Goal: Task Accomplishment & Management: Manage account settings

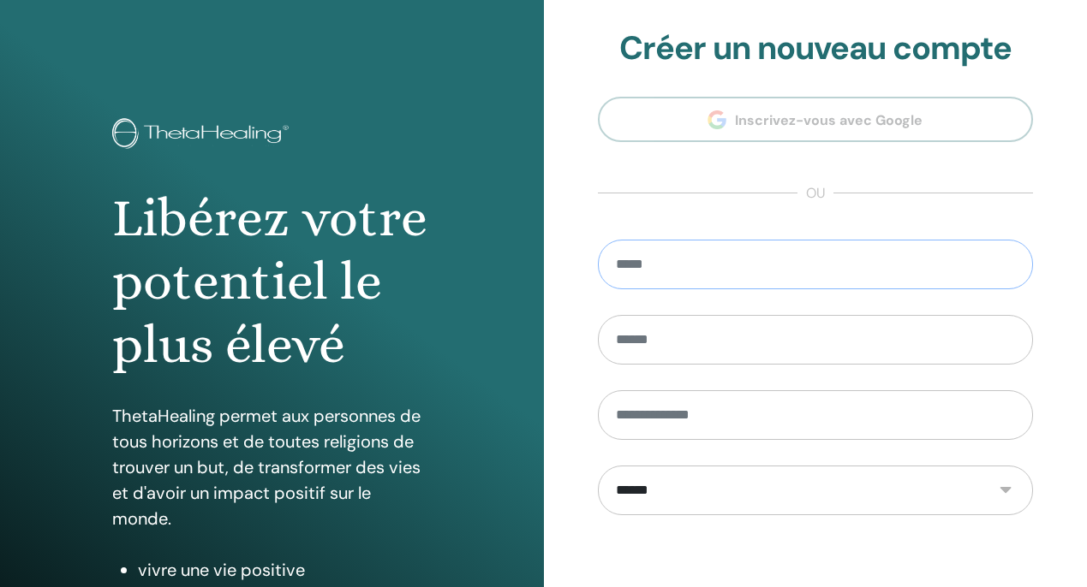
click at [700, 260] on input "email" at bounding box center [816, 265] width 436 height 50
click at [693, 339] on input "text" at bounding box center [816, 340] width 436 height 50
click at [716, 265] on input "**********" at bounding box center [816, 265] width 436 height 50
type input "*********"
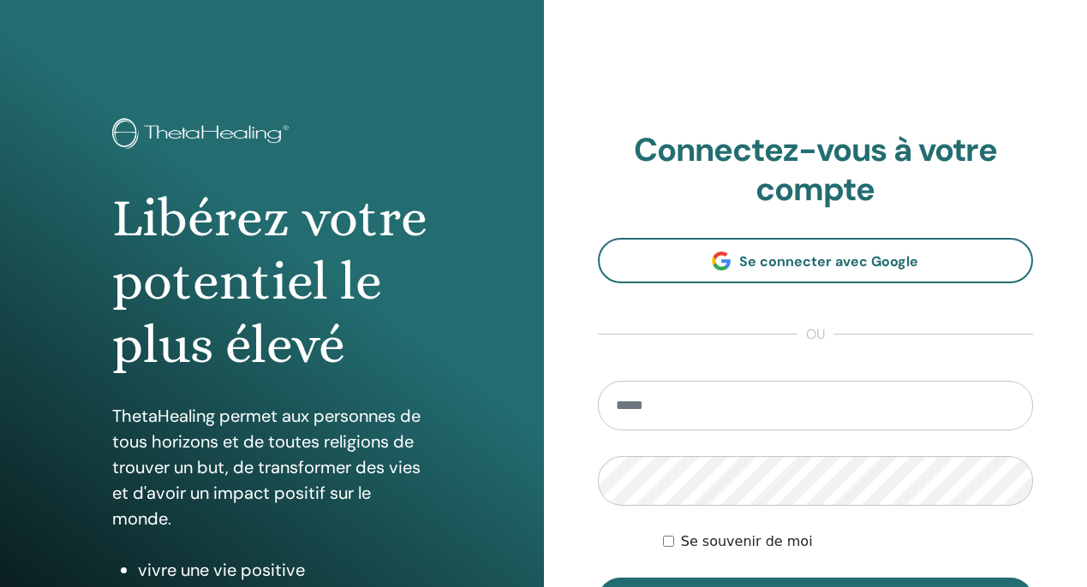
type input "**********"
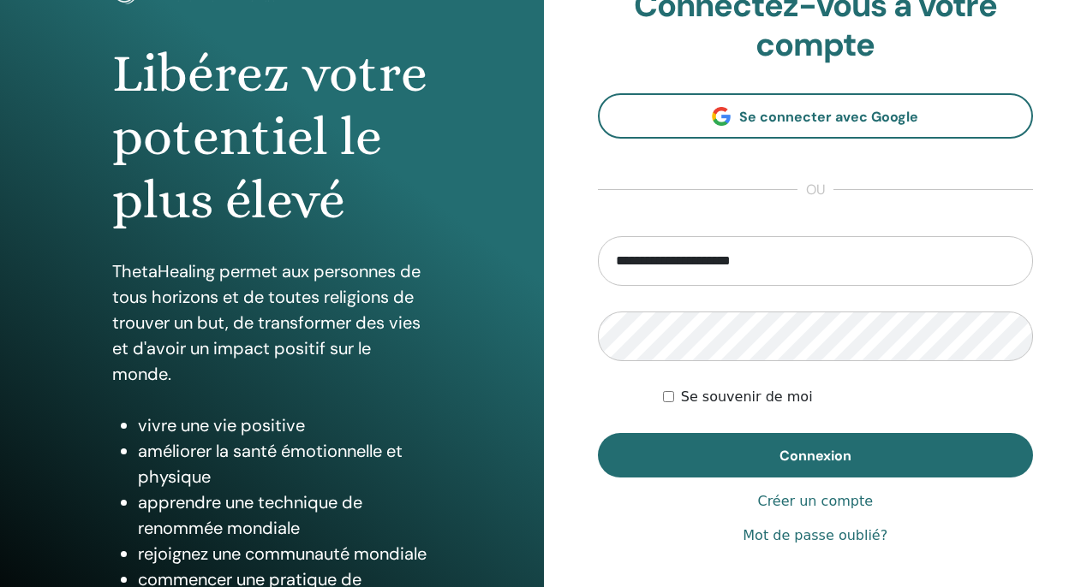
scroll to position [148, 0]
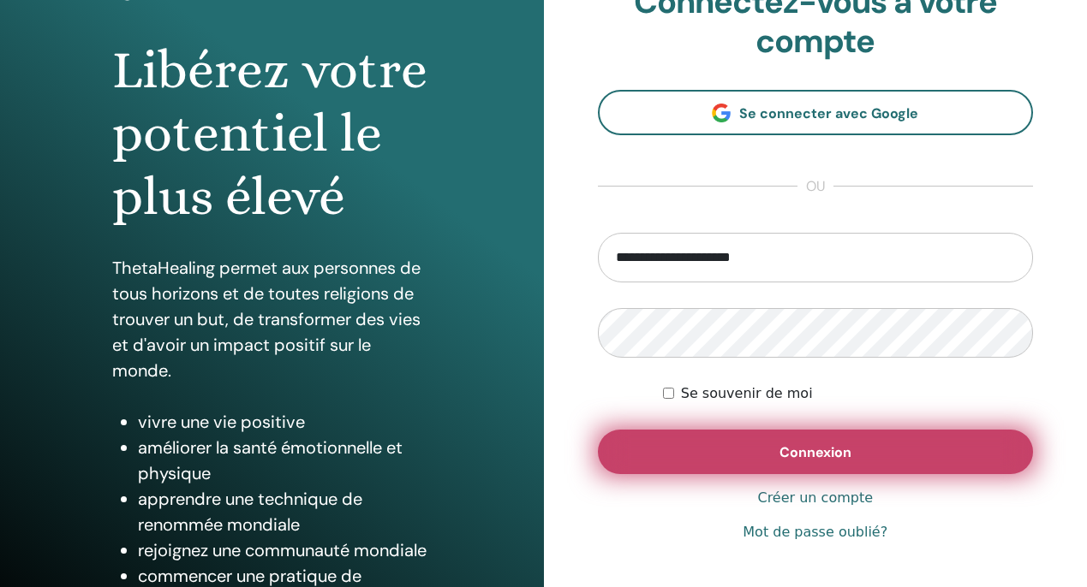
click at [705, 466] on button "Connexion" at bounding box center [816, 452] width 436 height 45
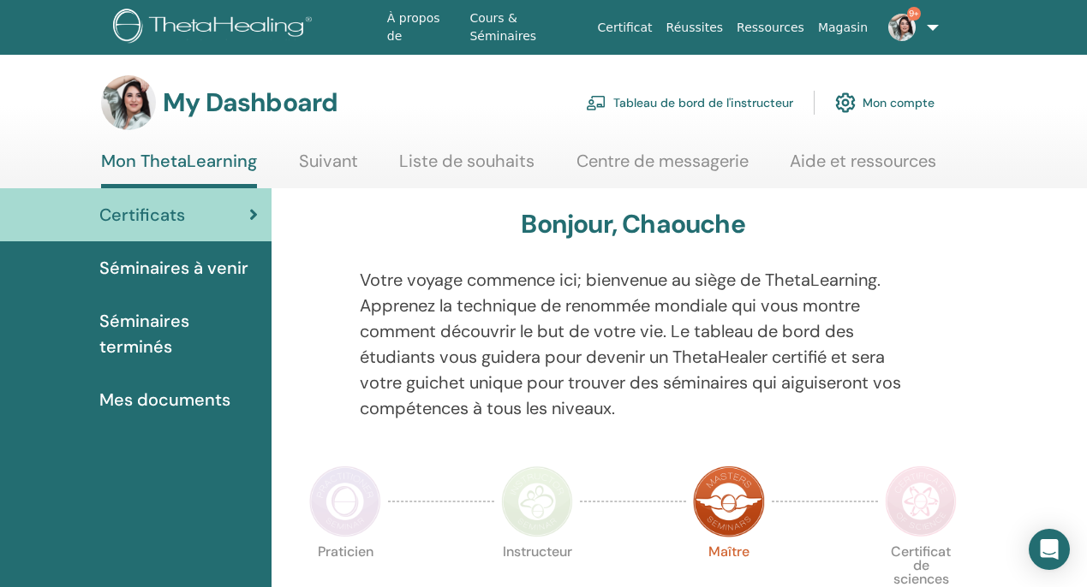
click at [703, 97] on link "Tableau de bord de l'instructeur" at bounding box center [689, 103] width 207 height 38
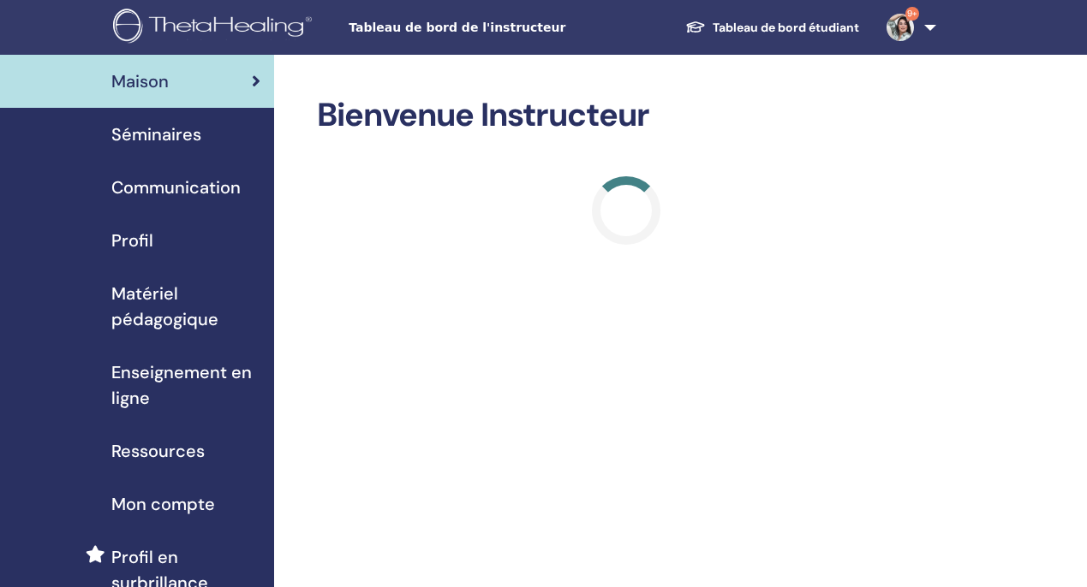
click at [206, 143] on div "Séminaires" at bounding box center [137, 135] width 247 height 26
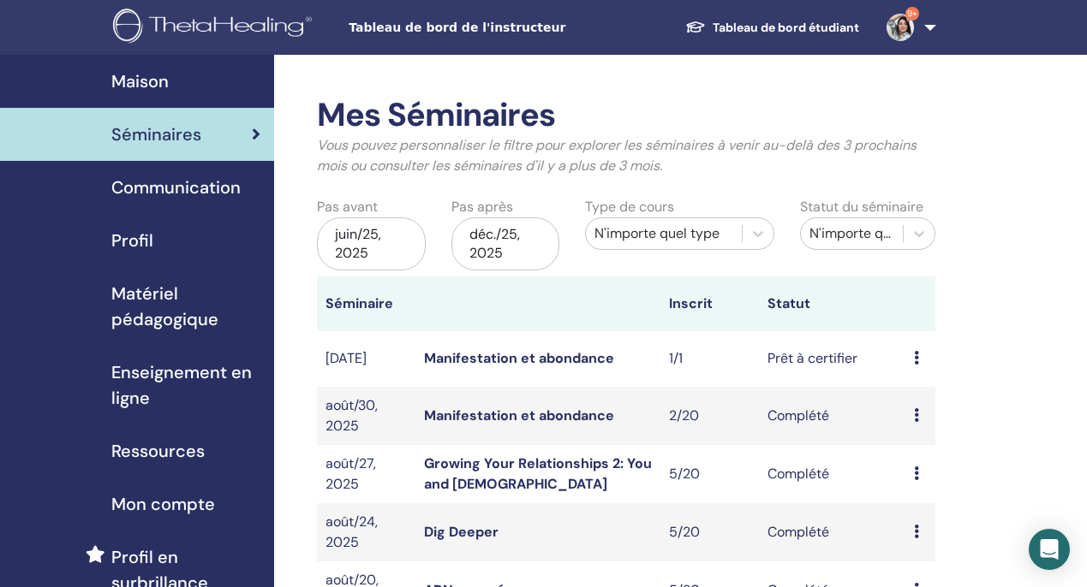
click at [194, 195] on span "Communication" at bounding box center [175, 188] width 129 height 26
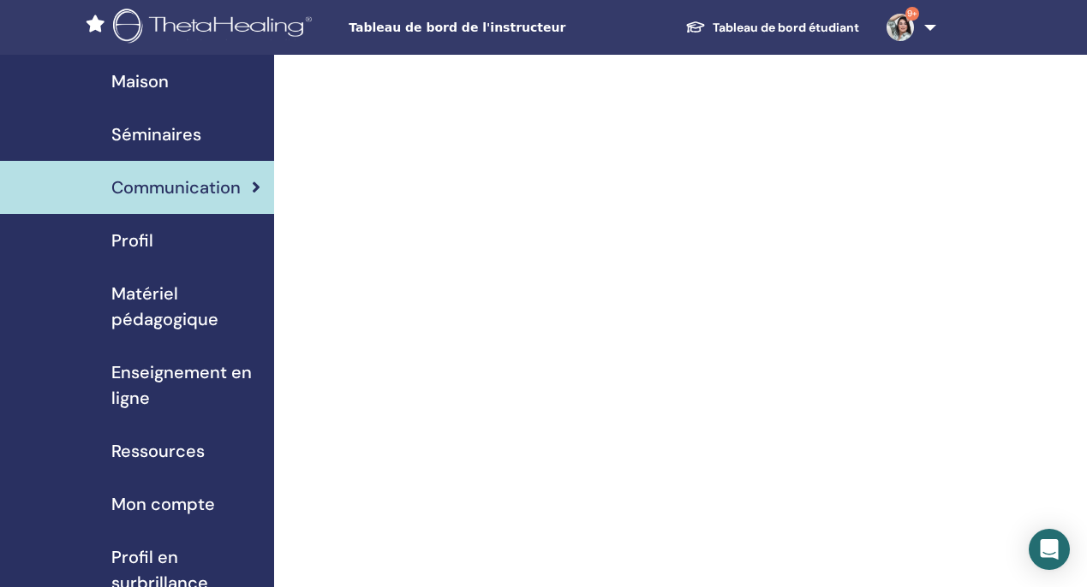
click at [182, 236] on div "Profil" at bounding box center [137, 241] width 247 height 26
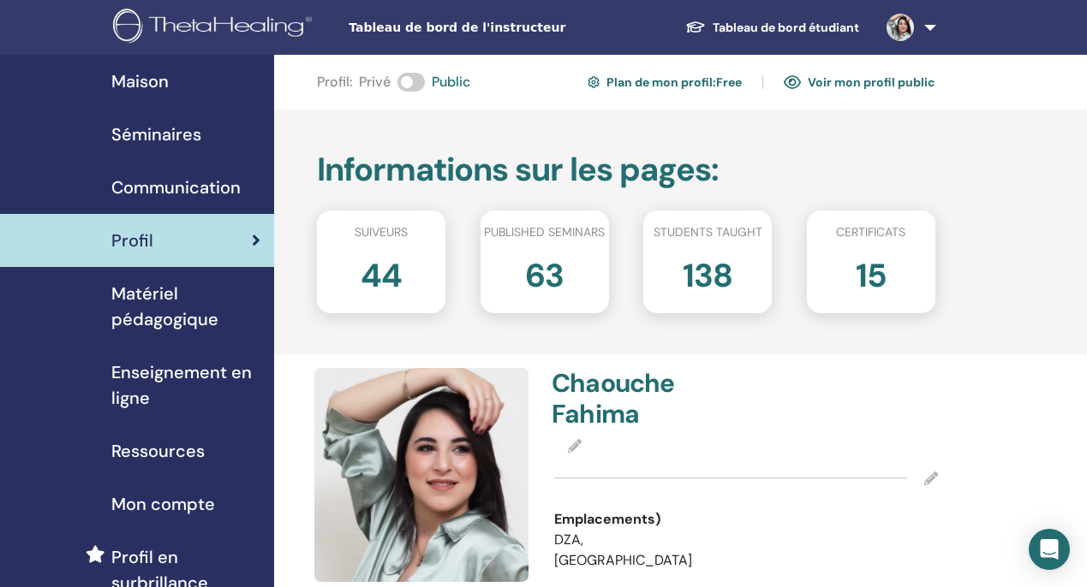
click at [170, 295] on span "Matériel pédagogique" at bounding box center [185, 306] width 149 height 51
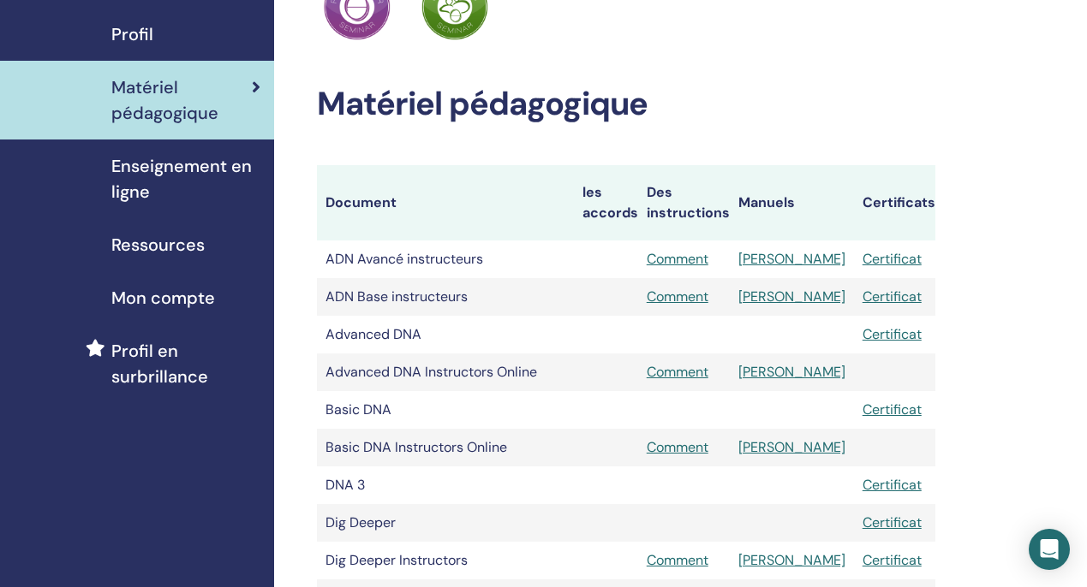
scroll to position [210, 0]
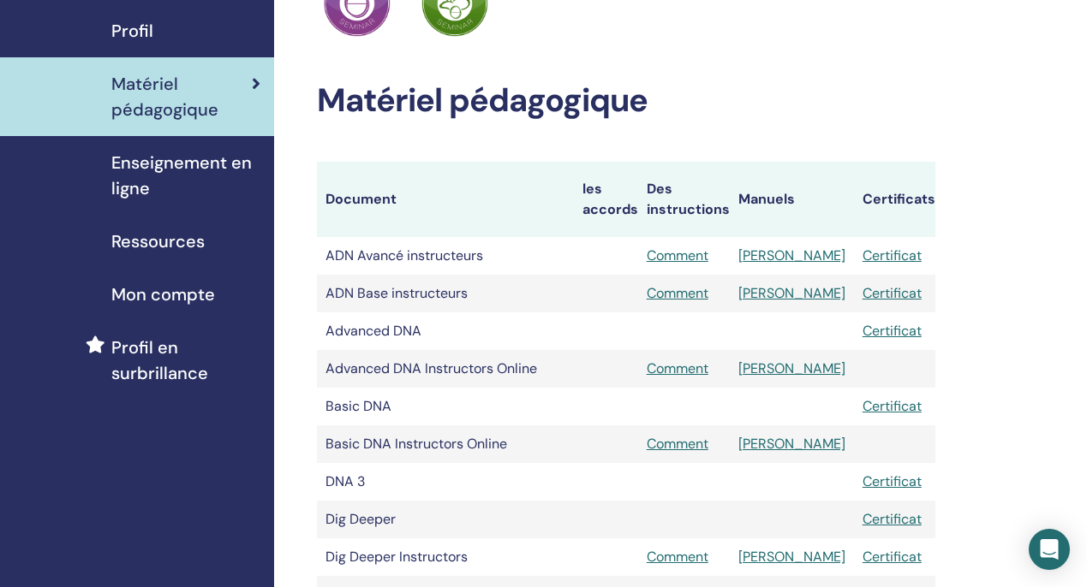
click at [194, 173] on span "Enseignement en ligne" at bounding box center [185, 175] width 149 height 51
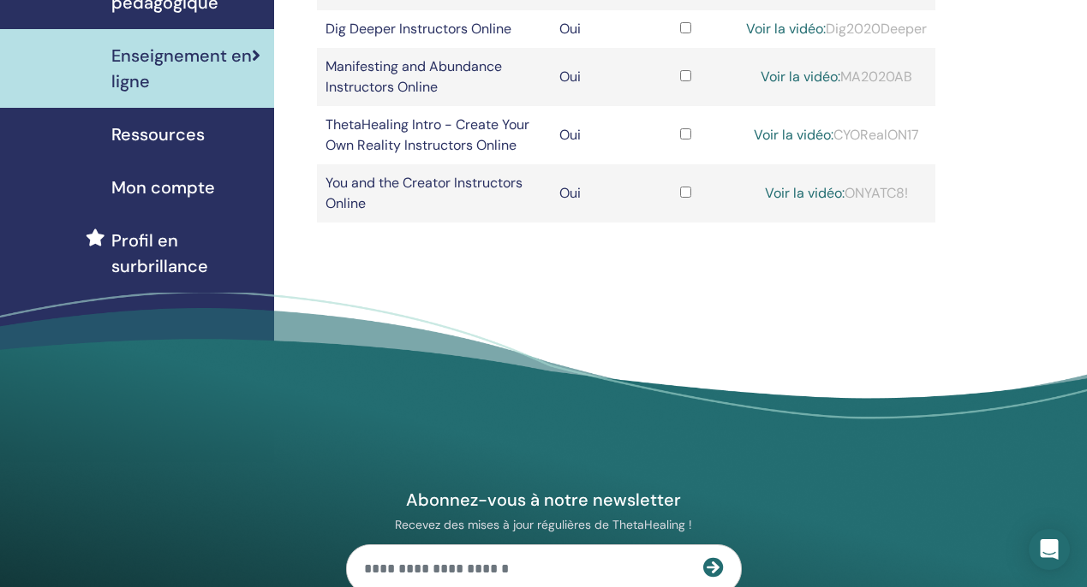
scroll to position [322, 0]
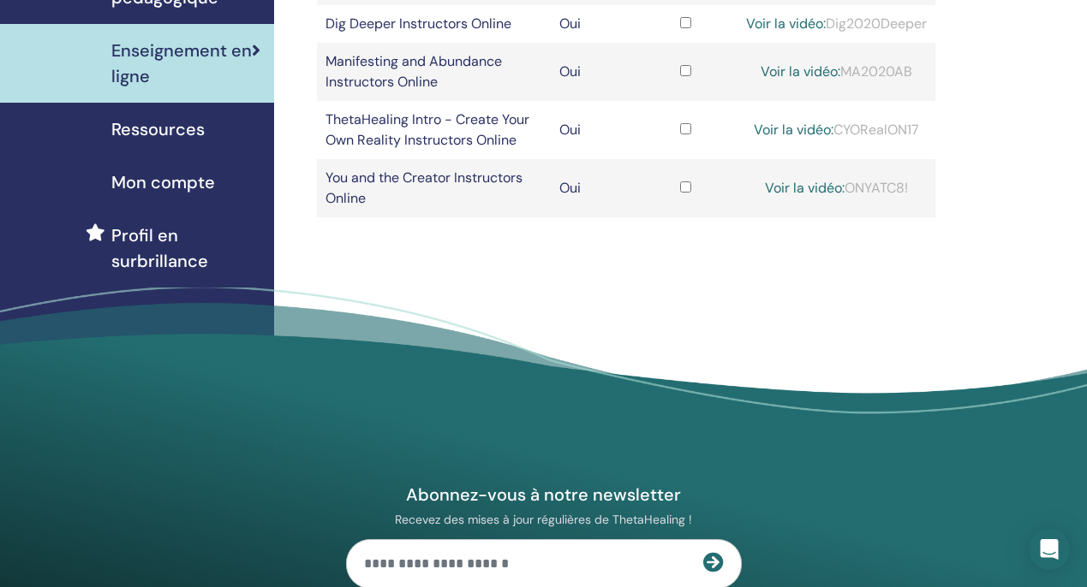
click at [215, 178] on div "Mon compte" at bounding box center [137, 183] width 247 height 26
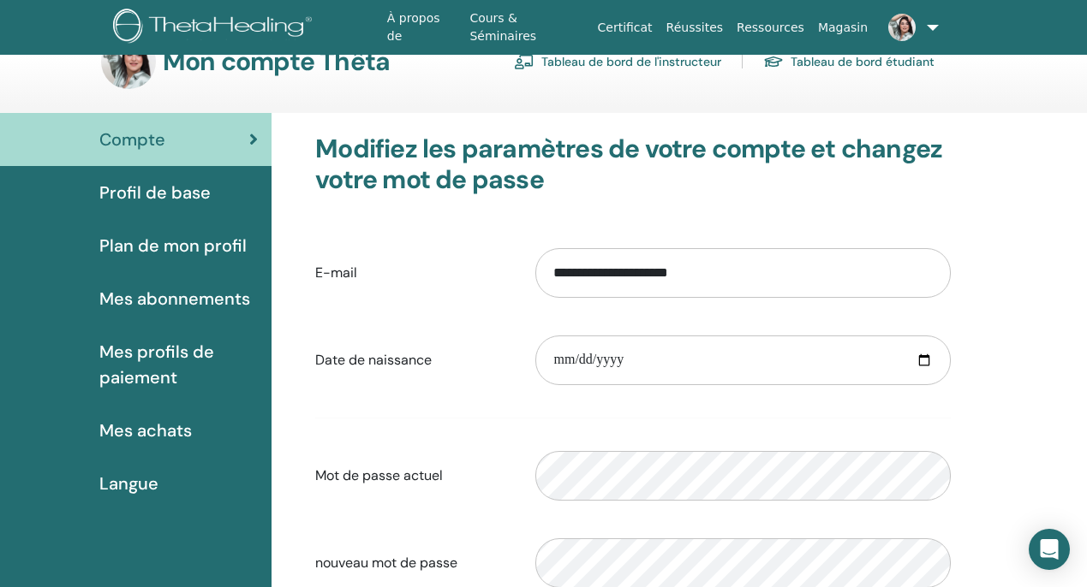
scroll to position [12, 0]
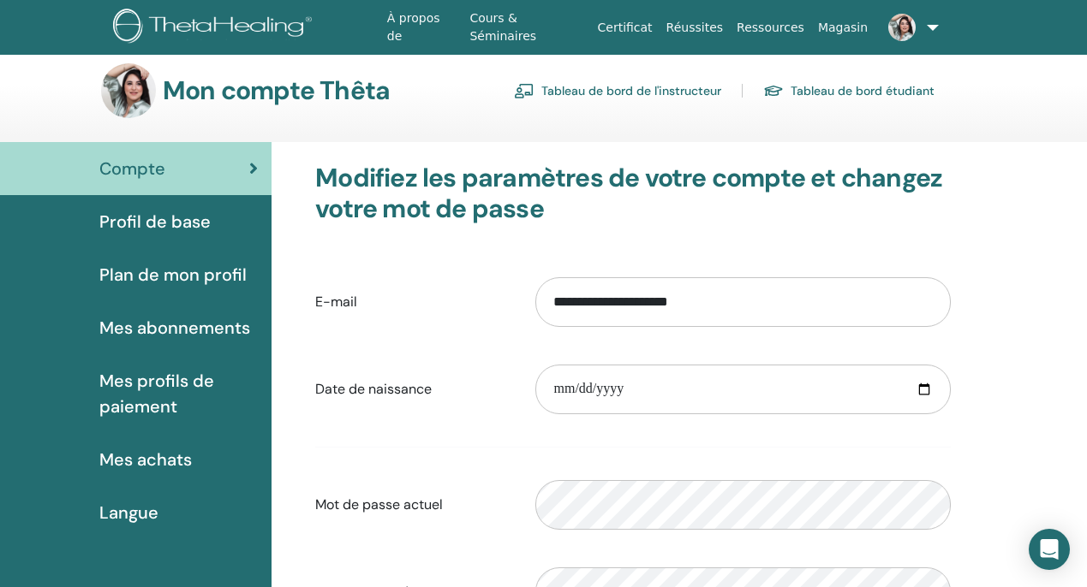
click at [217, 222] on div "Profil de base" at bounding box center [136, 222] width 244 height 26
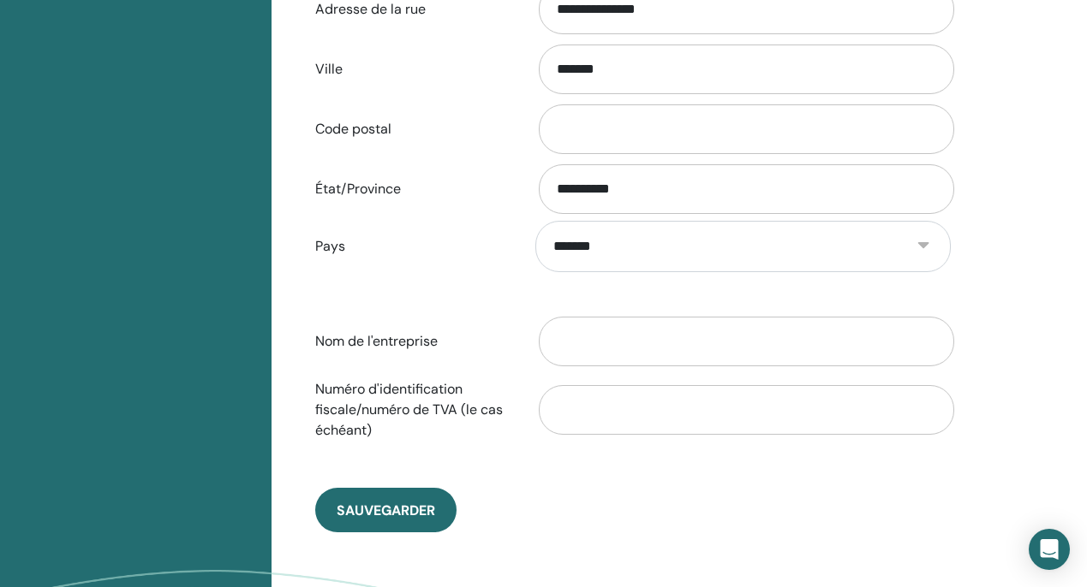
scroll to position [717, 0]
click at [617, 72] on input "*******" at bounding box center [746, 70] width 415 height 50
type input "*"
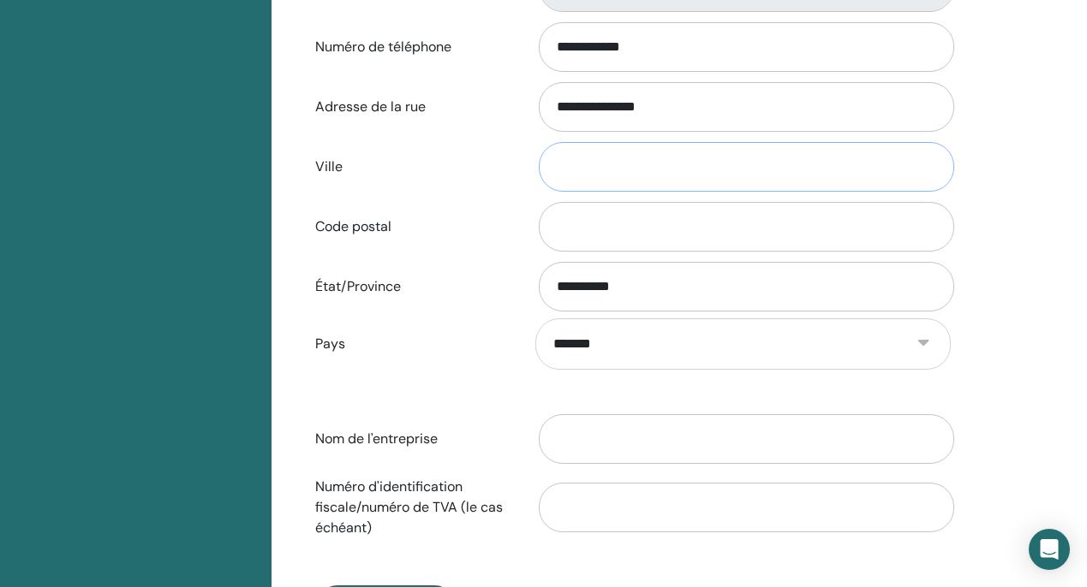
scroll to position [617, 0]
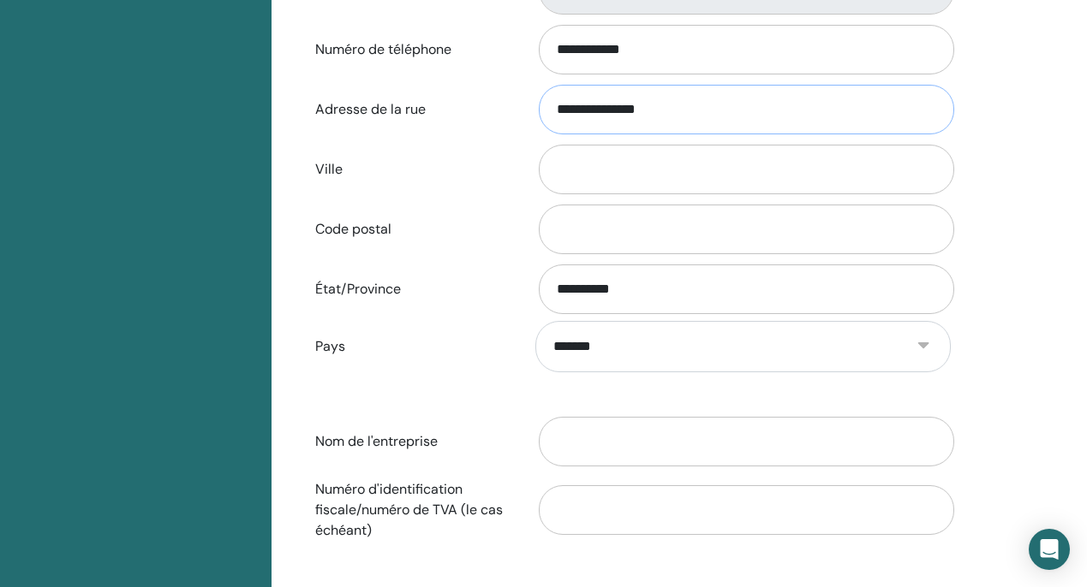
click at [617, 99] on input "**********" at bounding box center [746, 110] width 415 height 50
type input "**********"
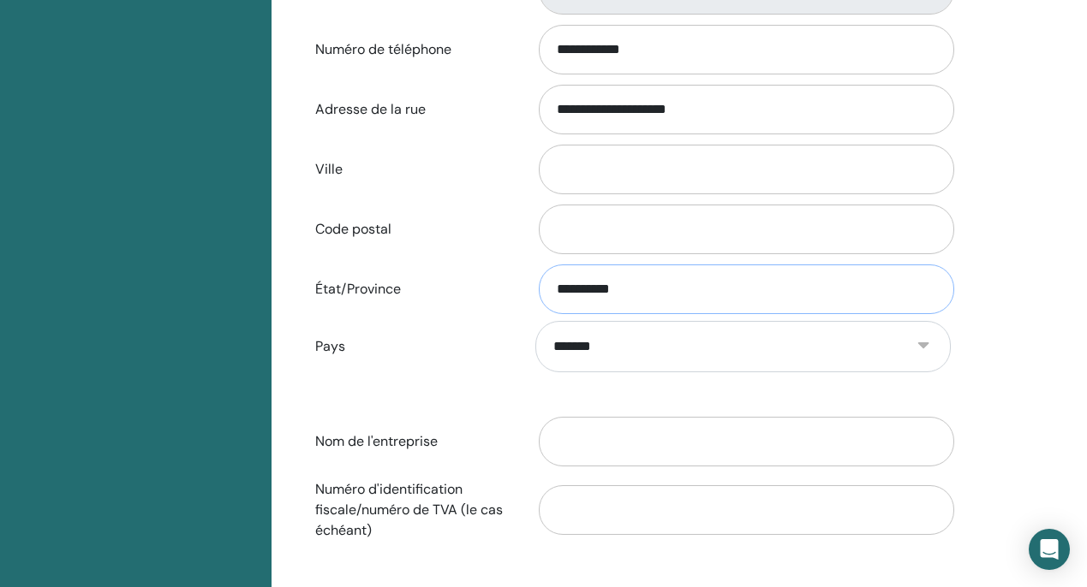
click at [602, 295] on input "*********" at bounding box center [746, 290] width 415 height 50
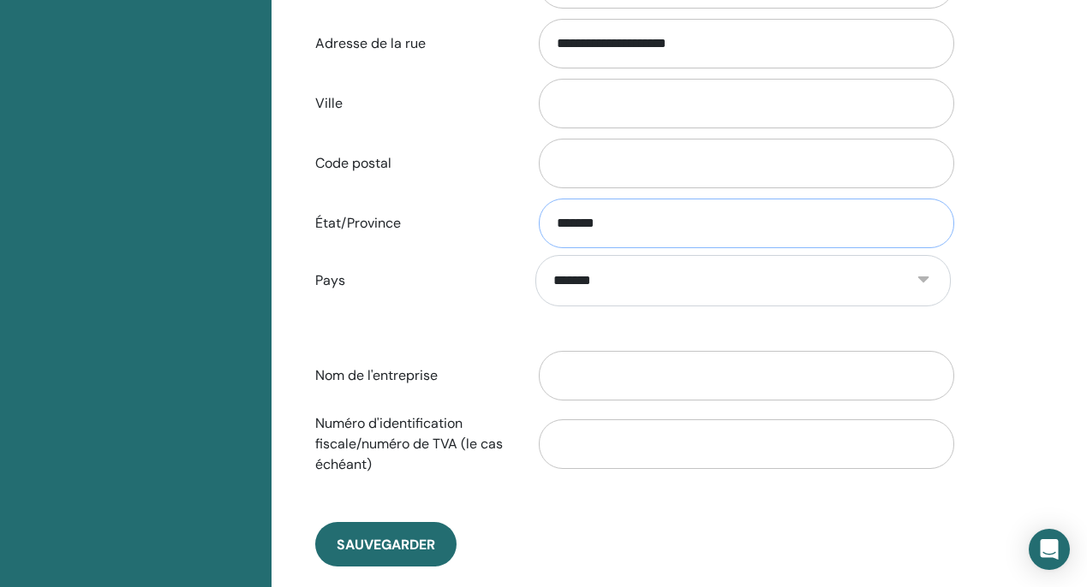
scroll to position [684, 0]
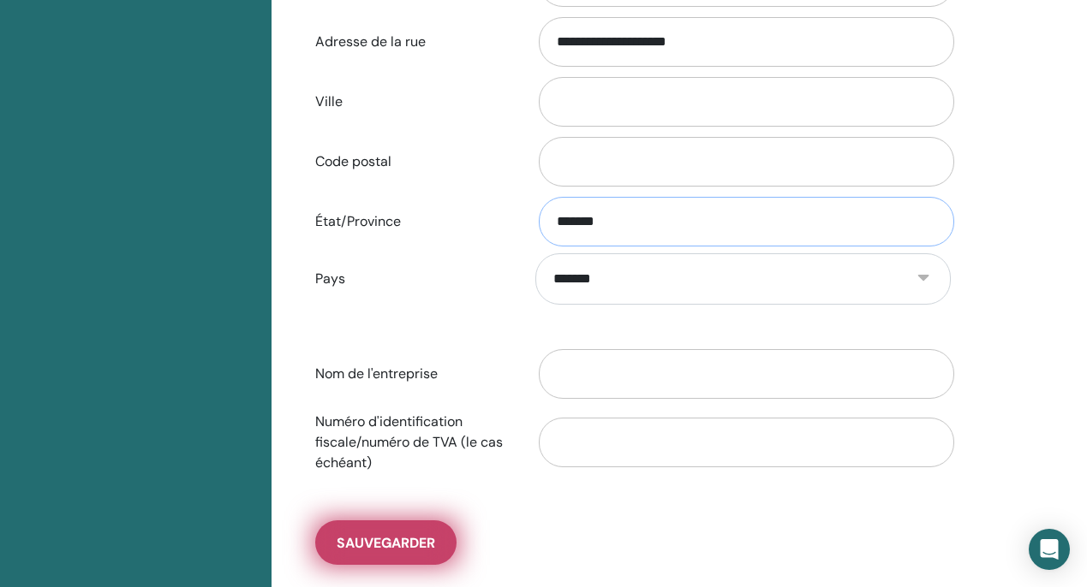
type input "*******"
click at [395, 539] on span "sauvegarder" at bounding box center [386, 543] width 98 height 18
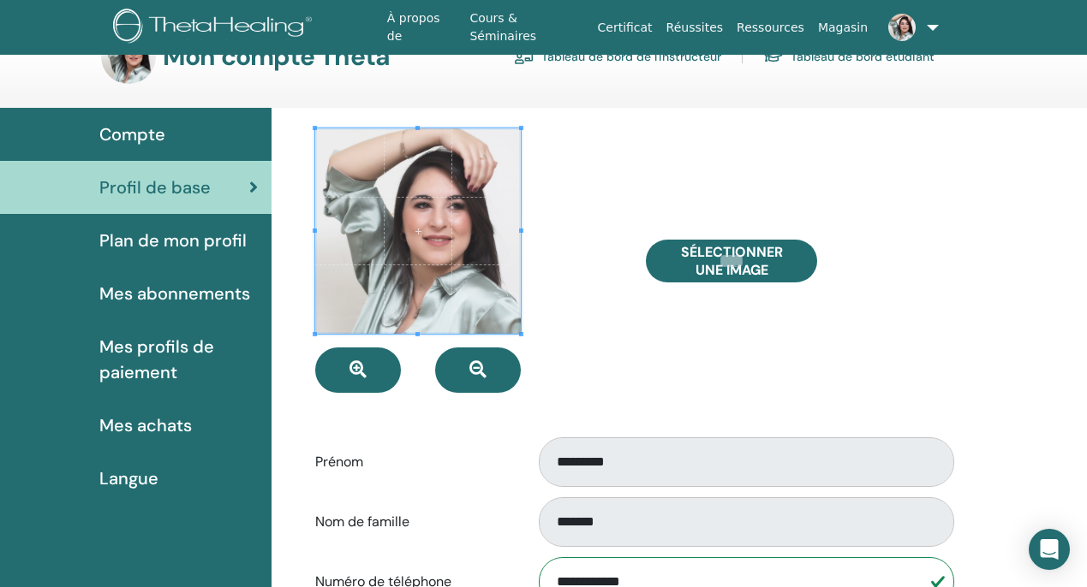
scroll to position [48, 0]
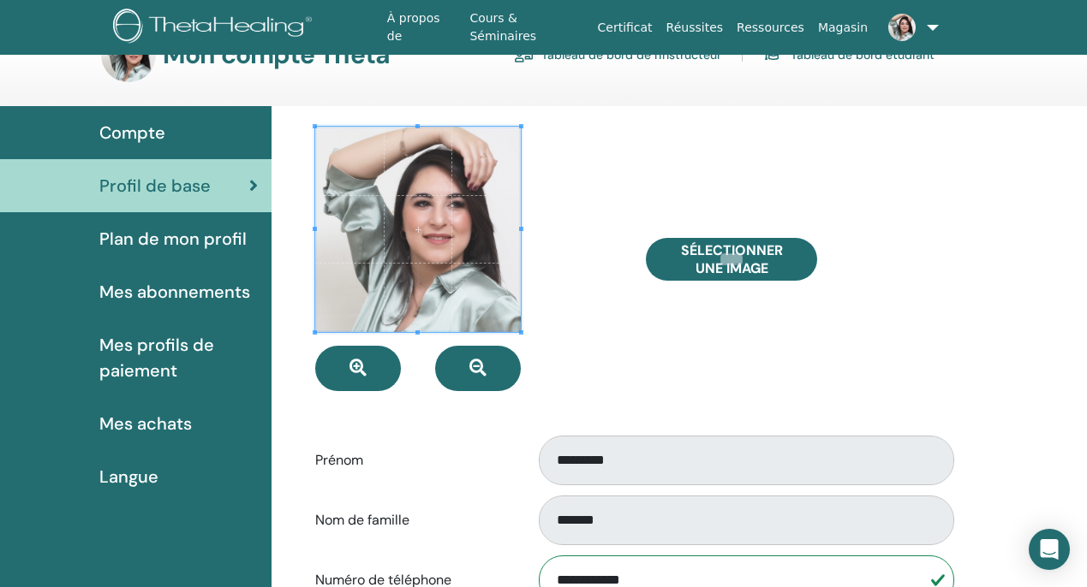
click at [170, 421] on span "Mes achats" at bounding box center [145, 424] width 92 height 26
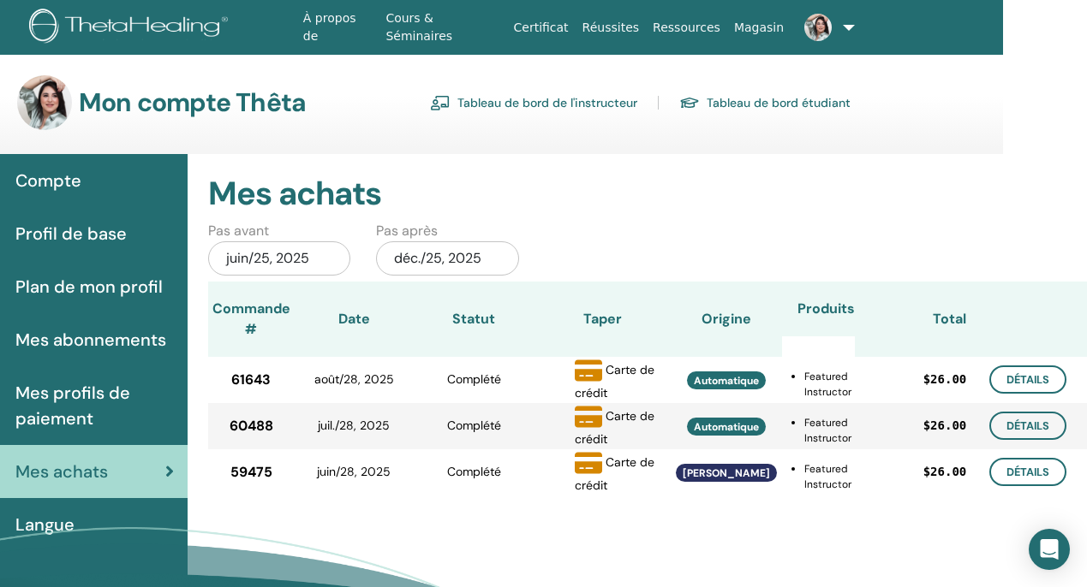
scroll to position [0, 86]
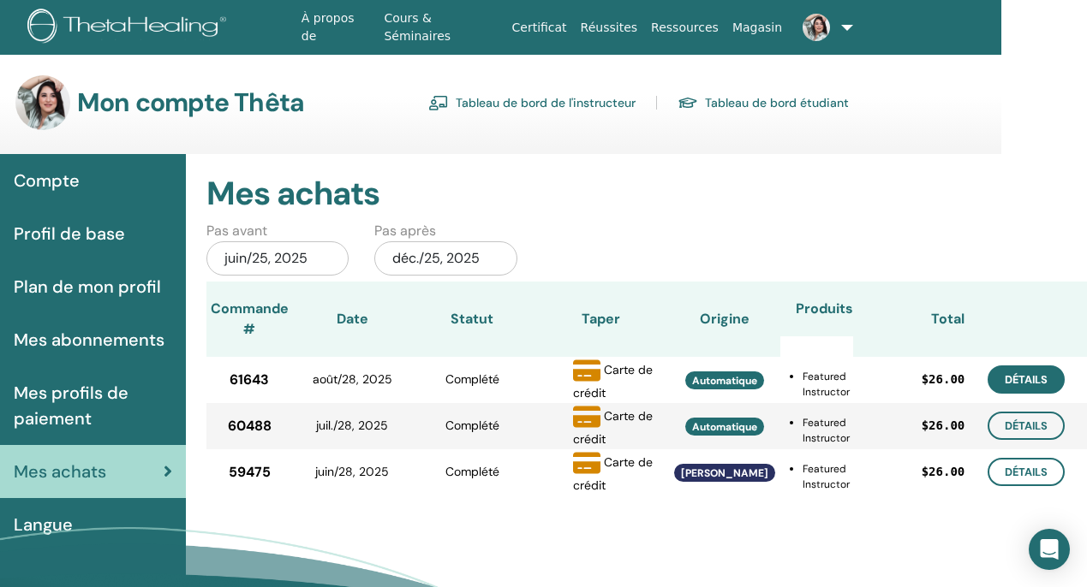
click at [1023, 383] on link "Détails" at bounding box center [1025, 380] width 77 height 28
click at [717, 379] on span "Automatique" at bounding box center [724, 381] width 65 height 14
click at [724, 426] on span "Automatique" at bounding box center [724, 427] width 65 height 14
click at [1019, 377] on link "Détails" at bounding box center [1025, 380] width 77 height 28
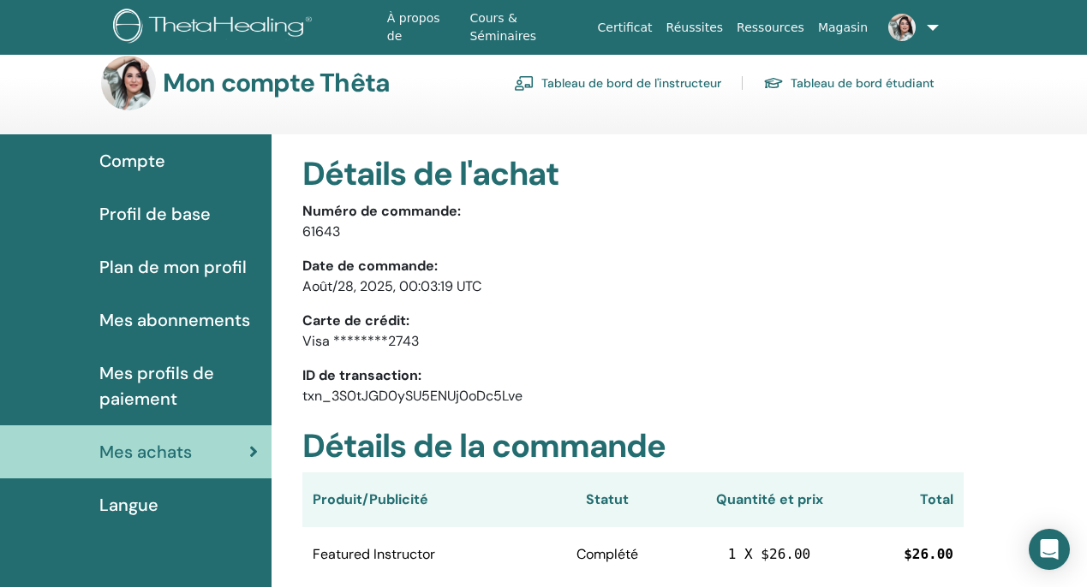
scroll to position [19, 0]
click at [161, 384] on span "Mes profils de paiement" at bounding box center [178, 386] width 158 height 51
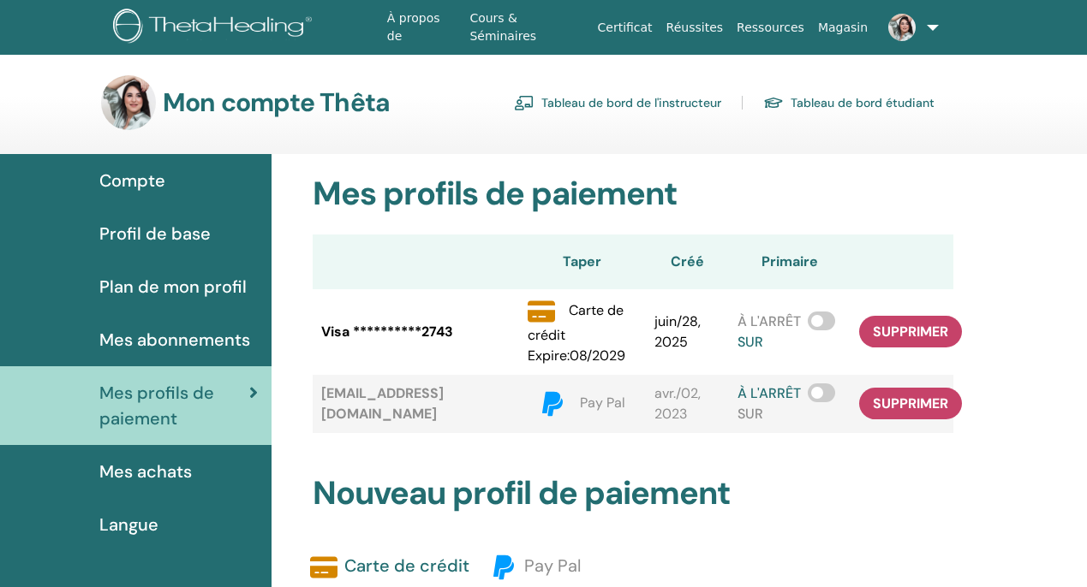
click at [819, 329] on span at bounding box center [820, 321] width 27 height 19
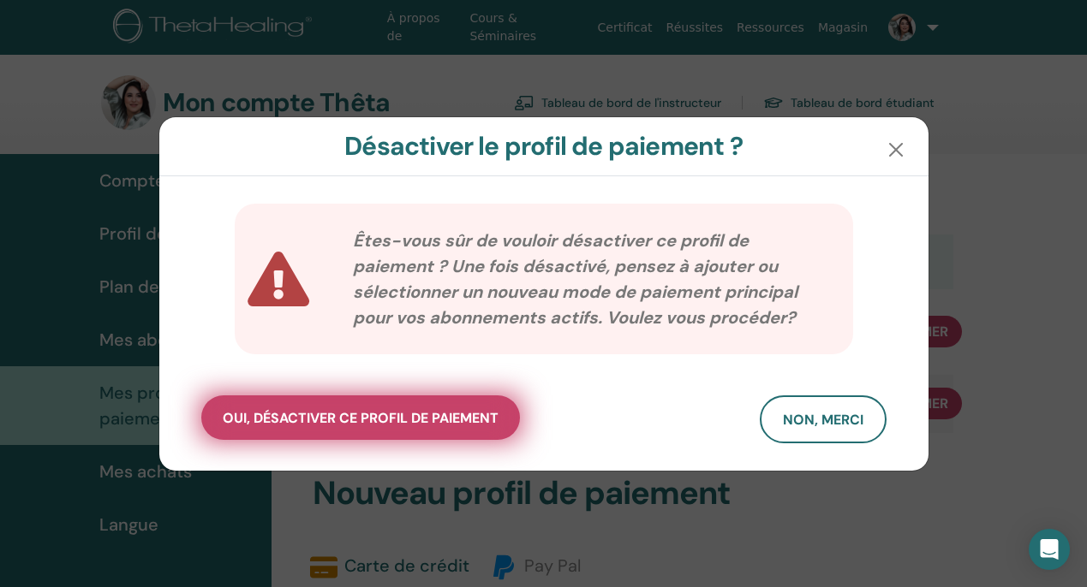
click at [480, 422] on span "oui, désactiver ce profil de paiement" at bounding box center [361, 418] width 276 height 18
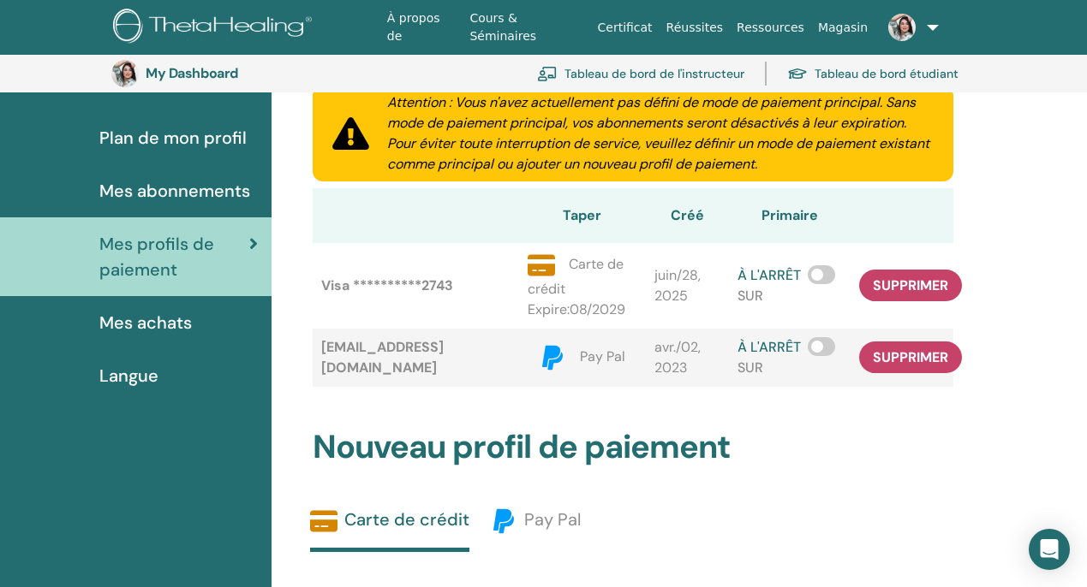
scroll to position [185, 0]
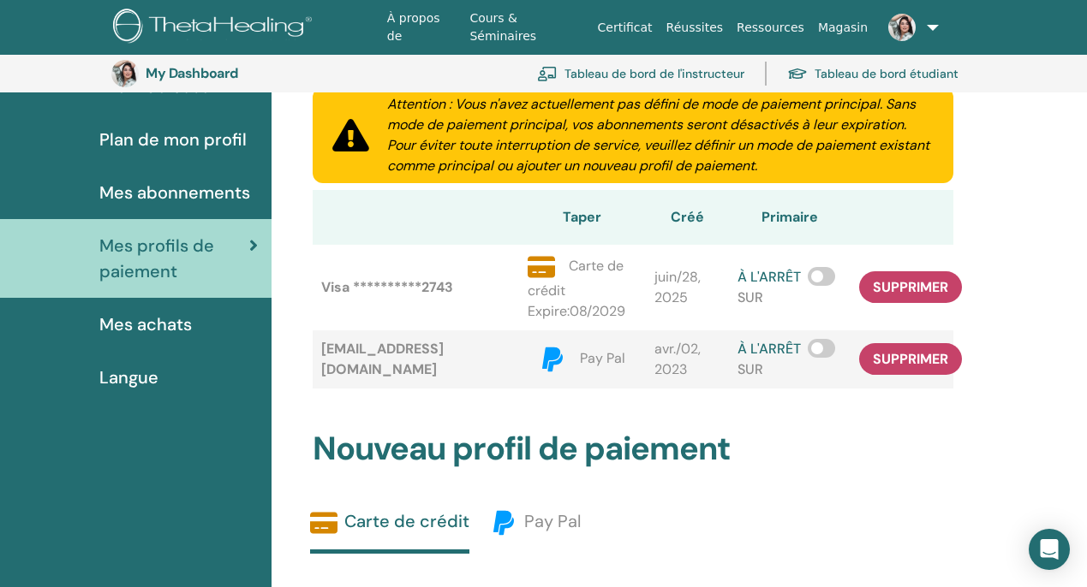
click at [199, 324] on div "Mes achats" at bounding box center [136, 325] width 244 height 26
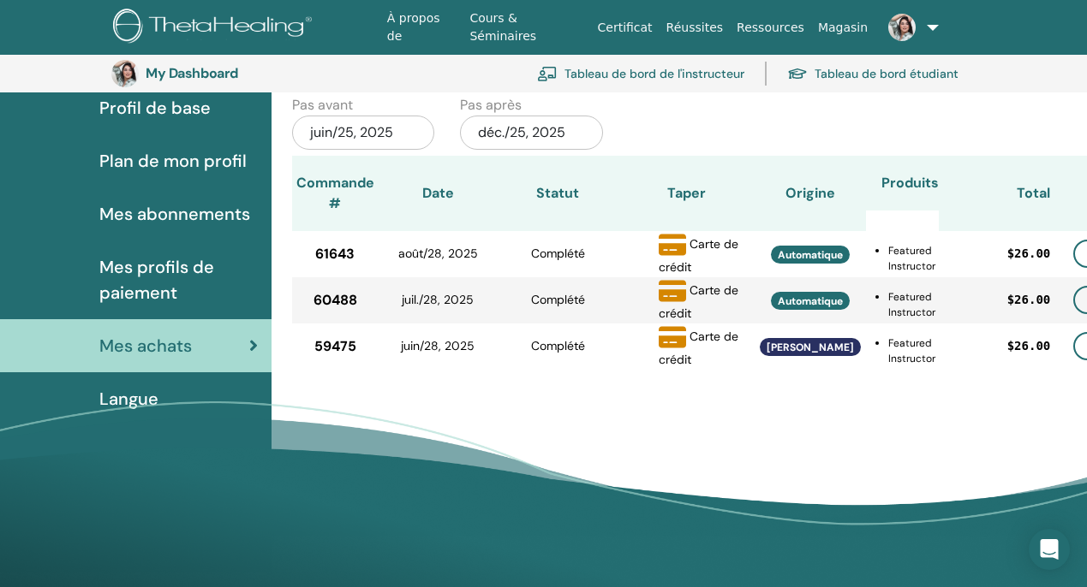
scroll to position [164, 86]
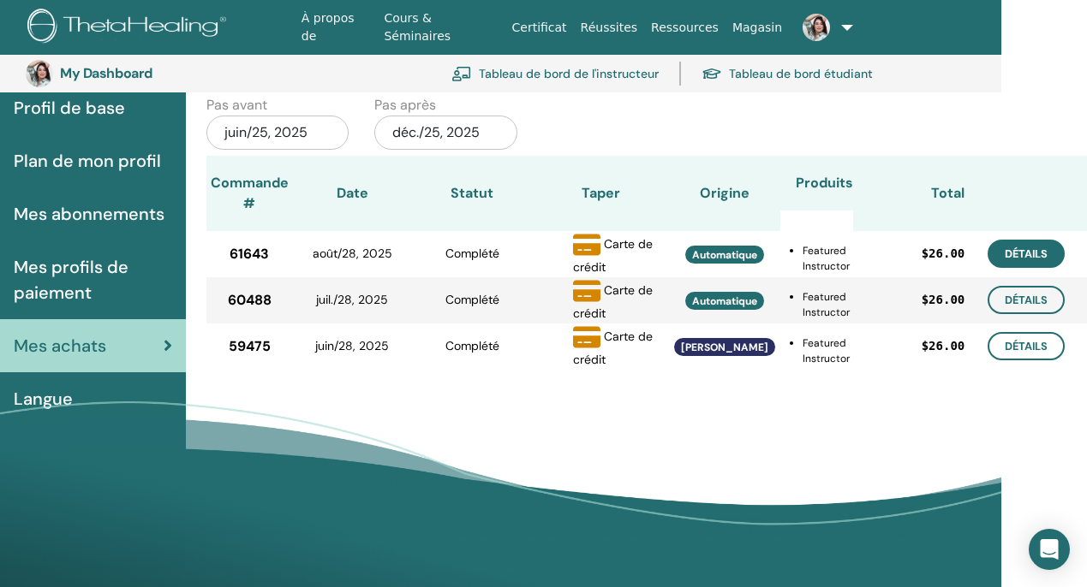
click at [1010, 246] on link "Détails" at bounding box center [1025, 254] width 77 height 28
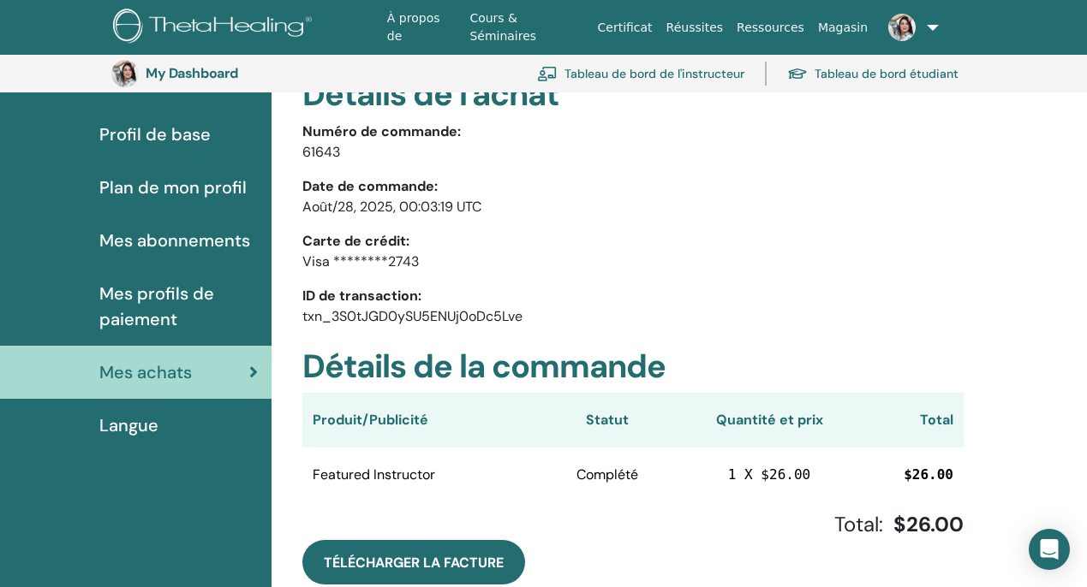
scroll to position [141, 0]
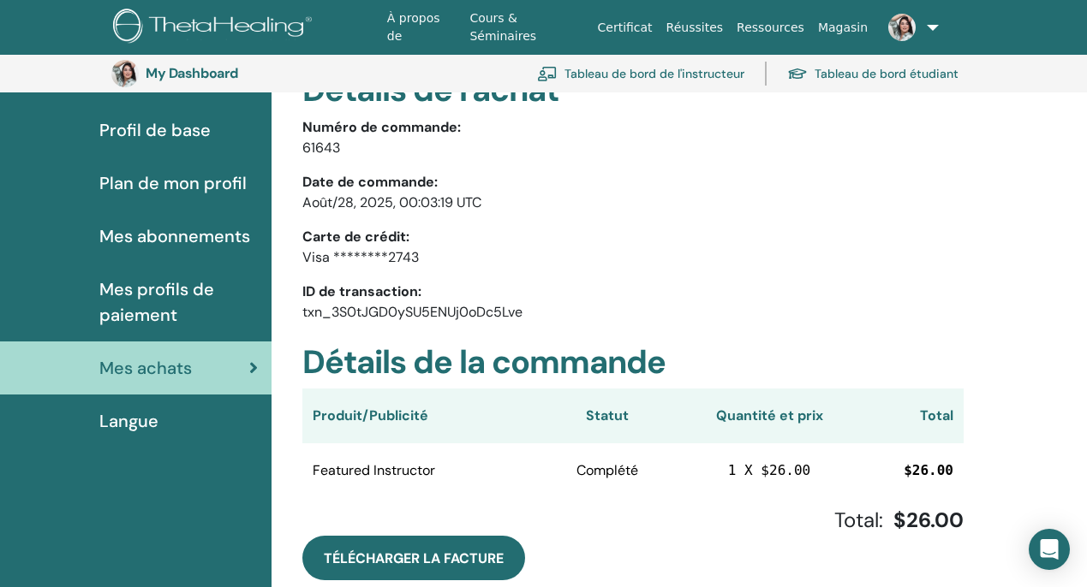
click at [222, 301] on span "Mes profils de paiement" at bounding box center [178, 302] width 158 height 51
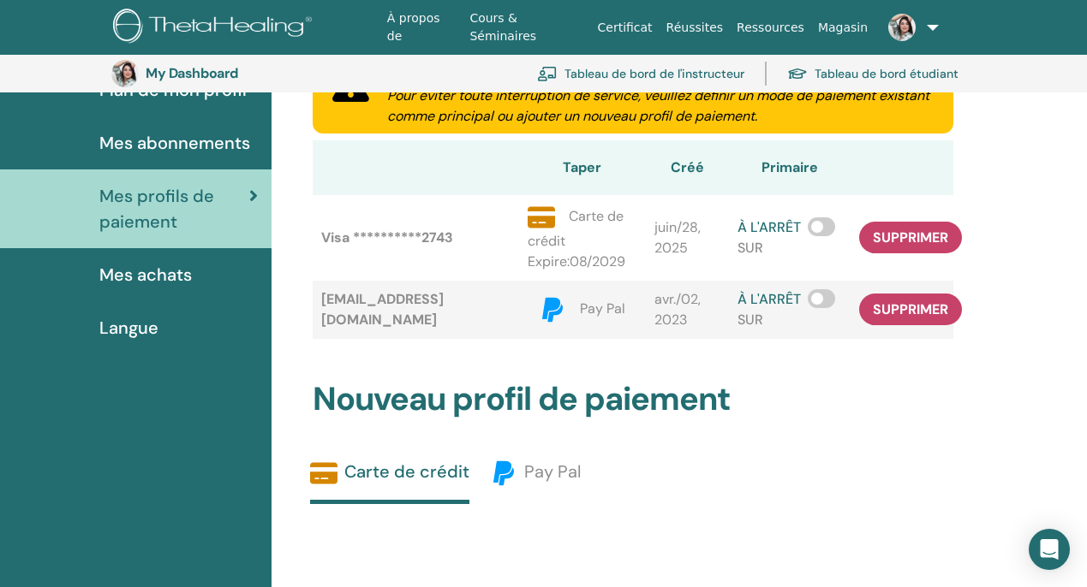
scroll to position [219, 0]
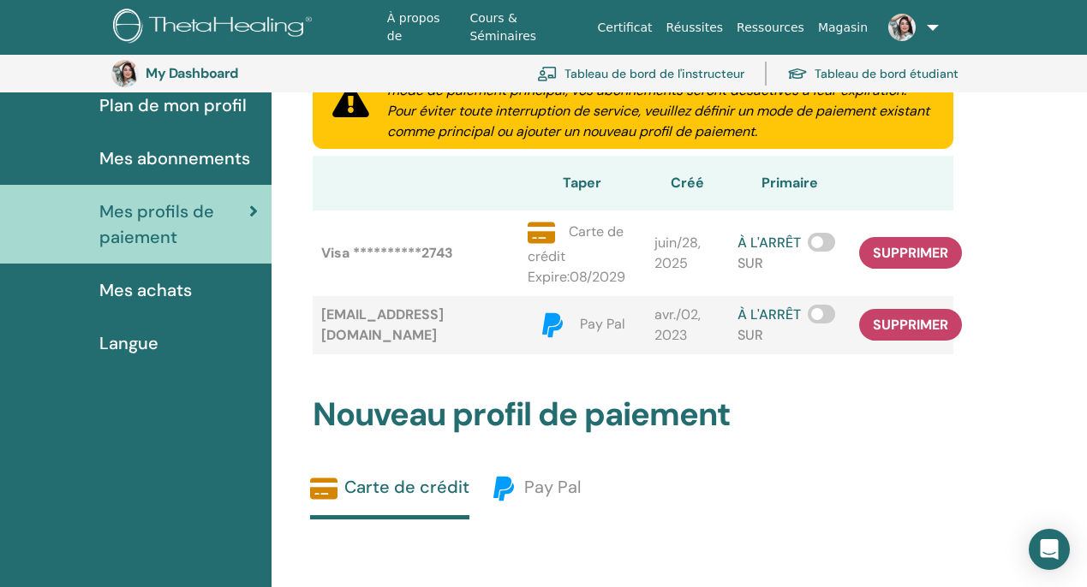
click at [197, 152] on span "Mes abonnements" at bounding box center [174, 159] width 151 height 26
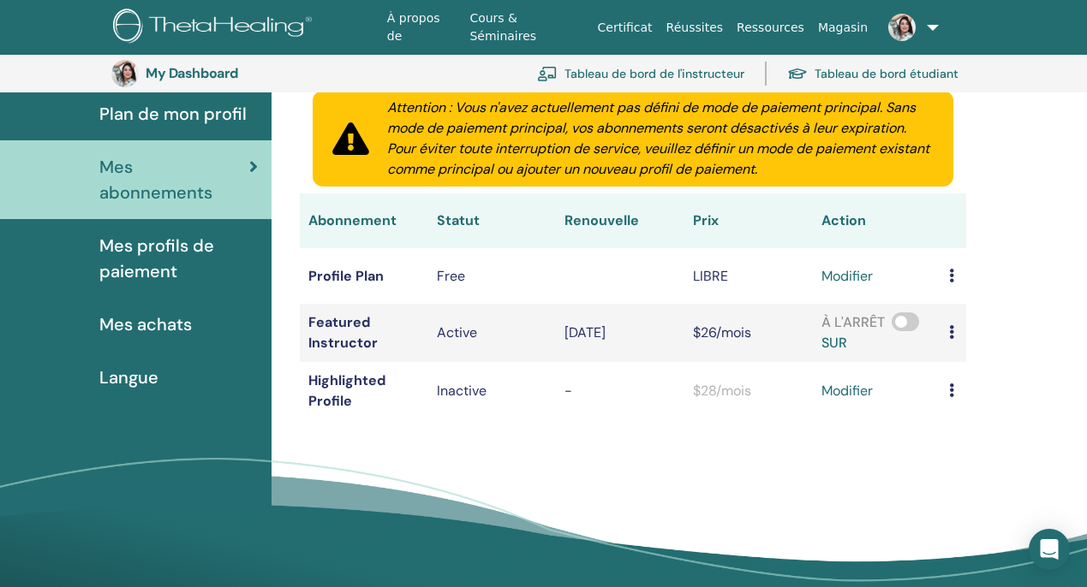
scroll to position [231, 0]
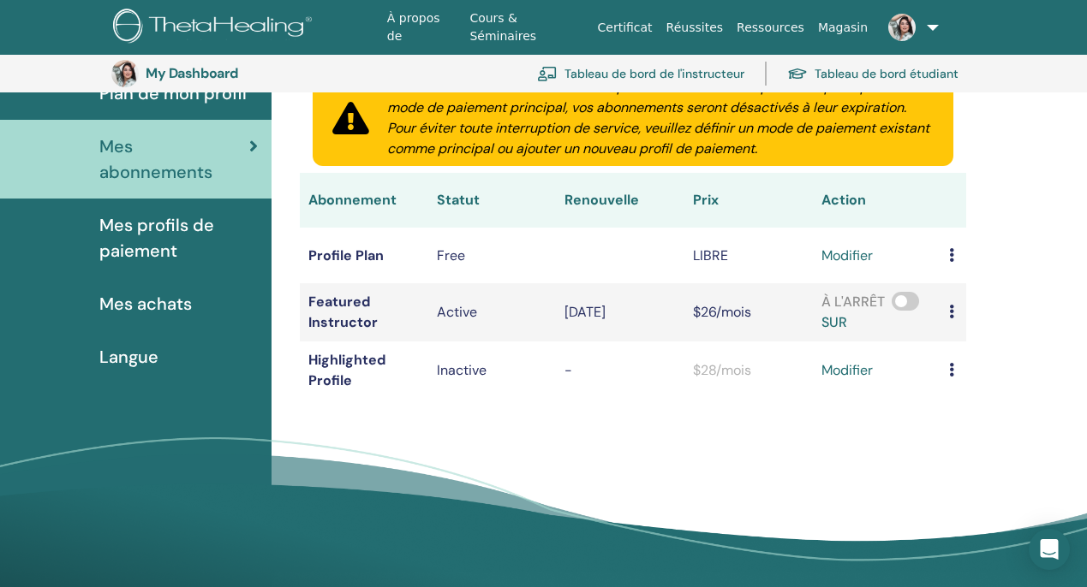
click at [905, 302] on span at bounding box center [904, 301] width 27 height 19
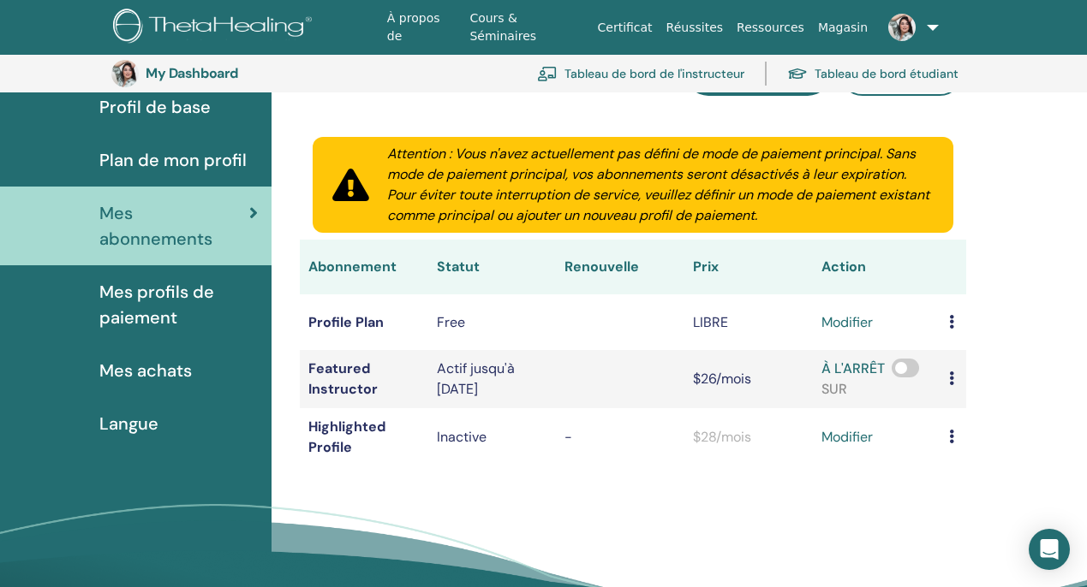
scroll to position [169, 0]
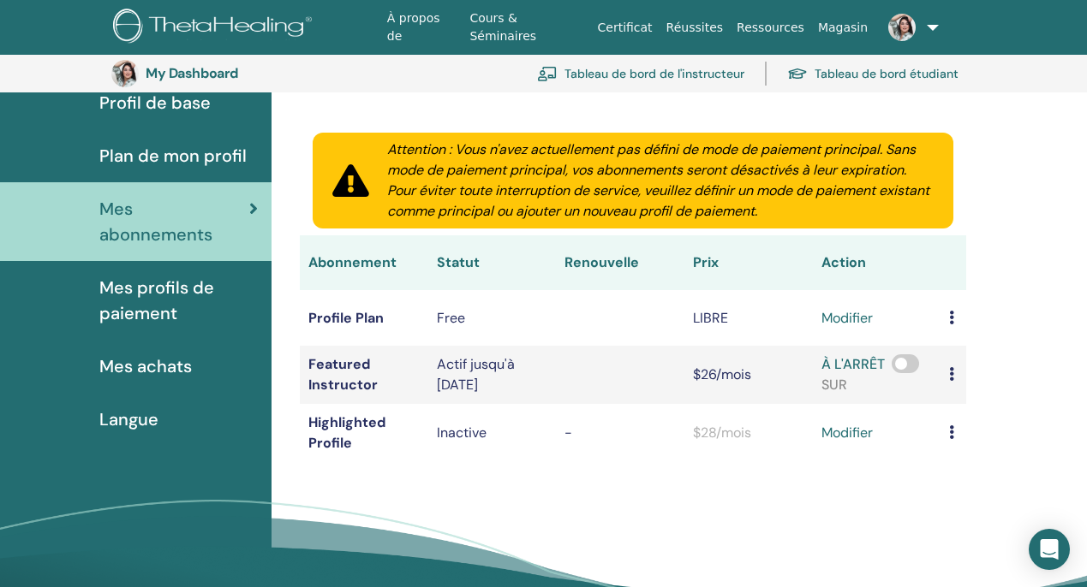
click at [954, 376] on icon at bounding box center [951, 374] width 5 height 14
click at [903, 362] on span at bounding box center [904, 363] width 27 height 19
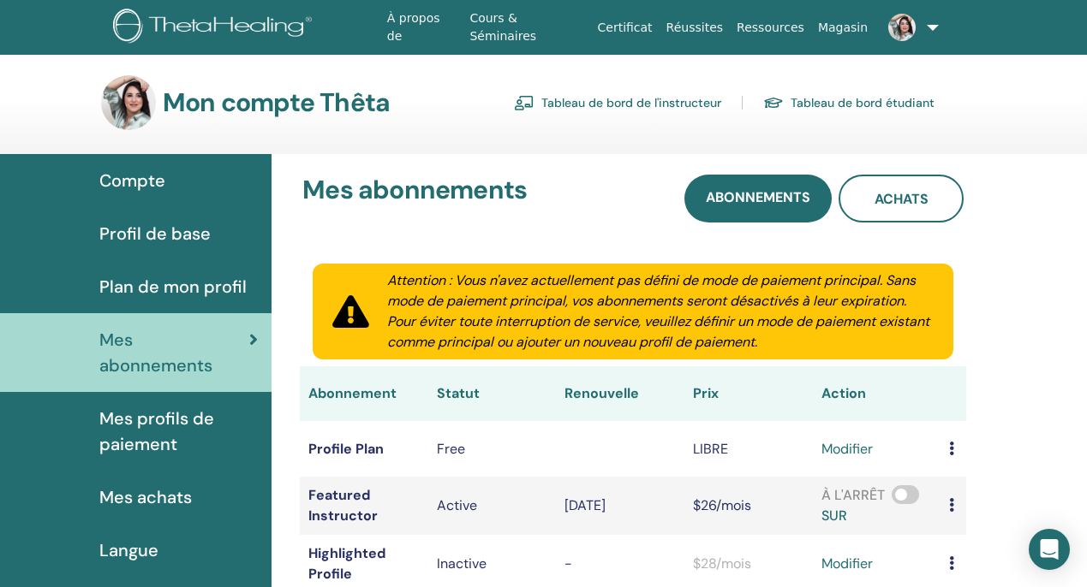
click at [907, 490] on span at bounding box center [904, 495] width 27 height 19
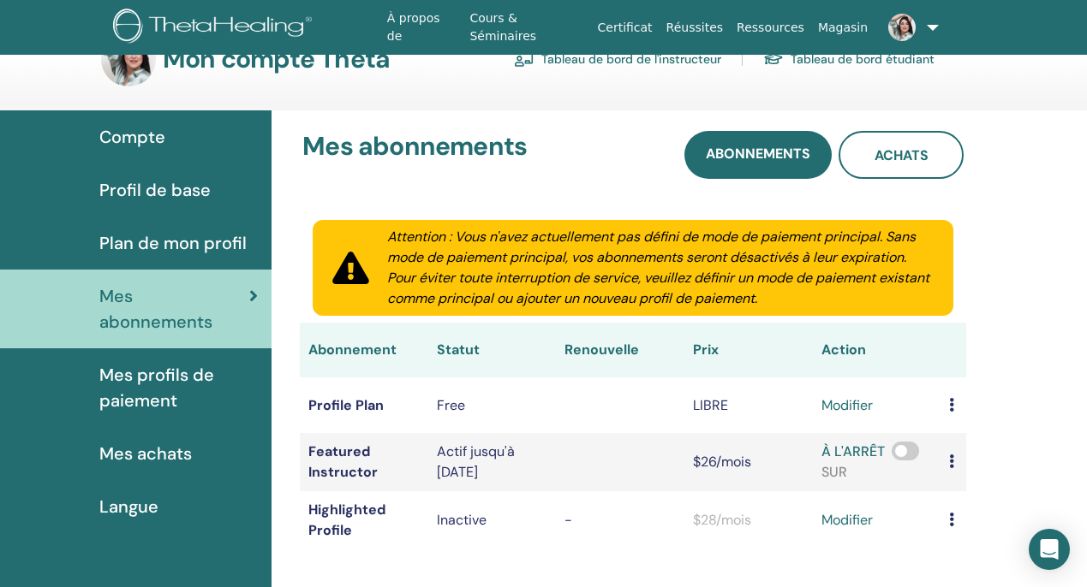
scroll to position [20, 0]
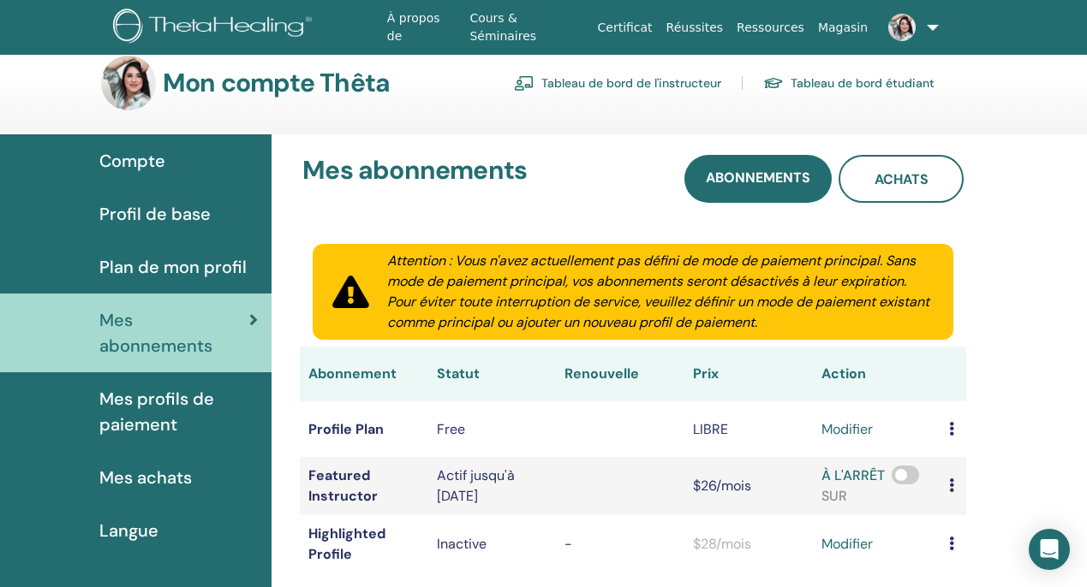
click at [188, 386] on span "Mes profils de paiement" at bounding box center [178, 411] width 158 height 51
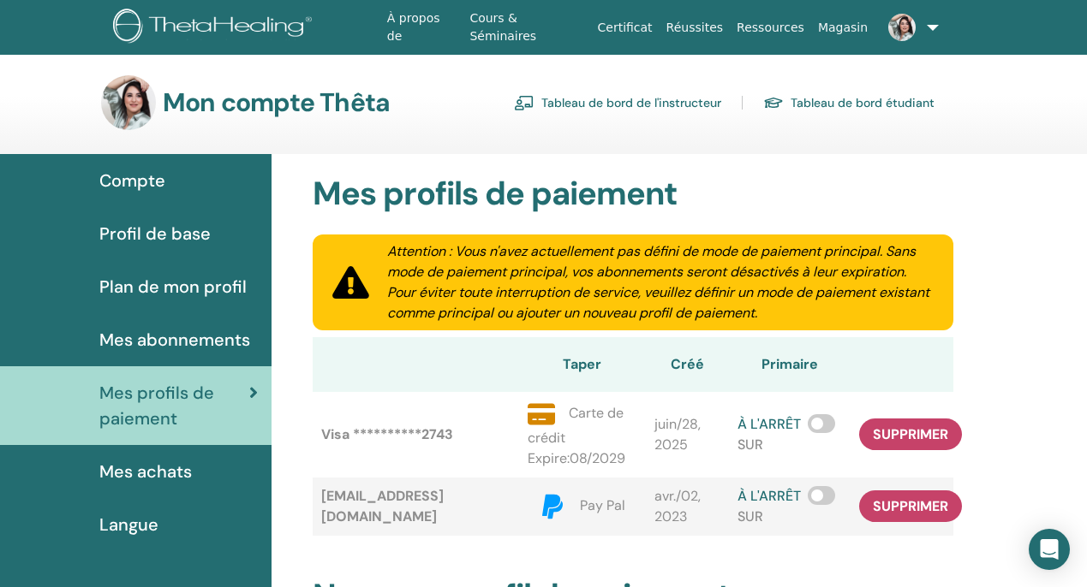
click at [181, 221] on span "Profil de base" at bounding box center [154, 234] width 111 height 26
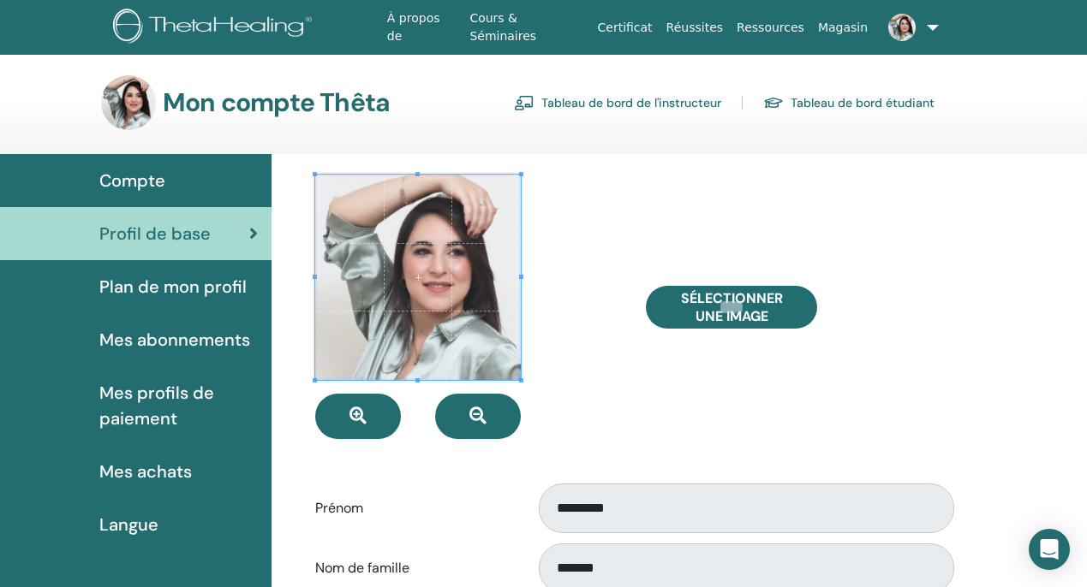
click at [160, 295] on span "Plan de mon profil" at bounding box center [172, 287] width 147 height 26
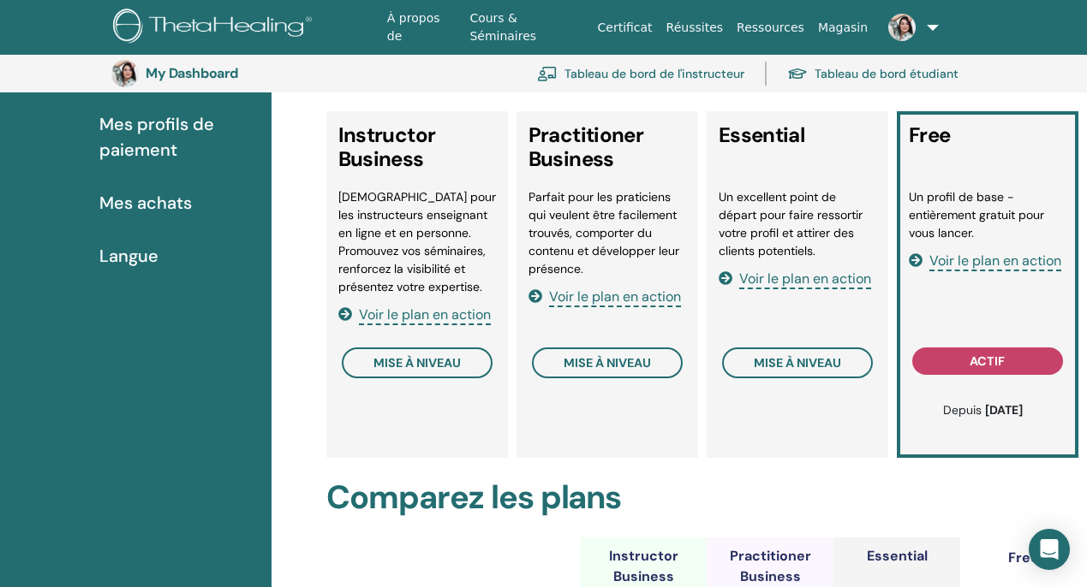
scroll to position [310, 0]
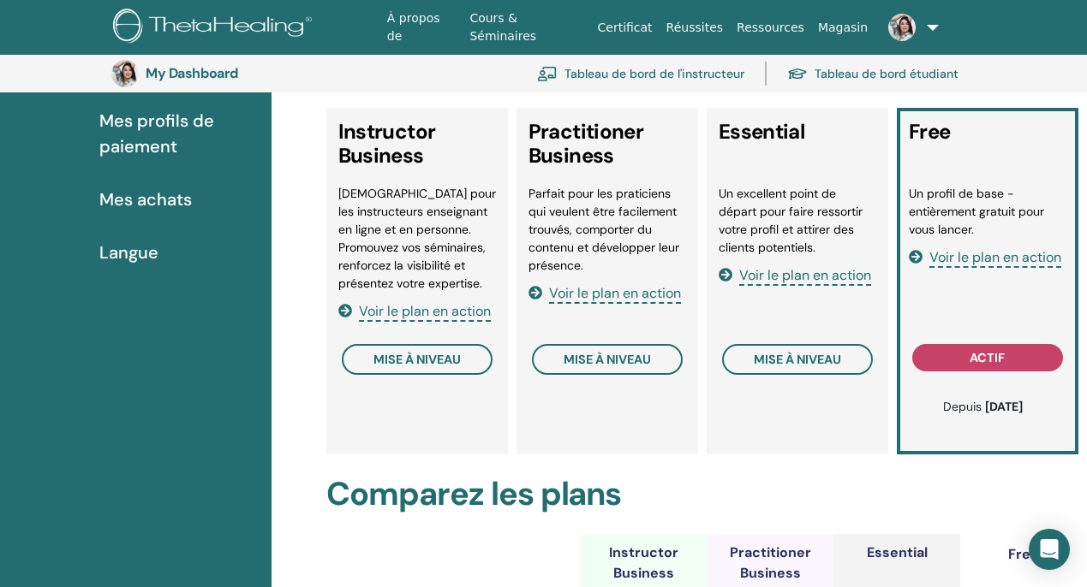
click at [457, 310] on span "Voir le plan en action" at bounding box center [425, 312] width 132 height 20
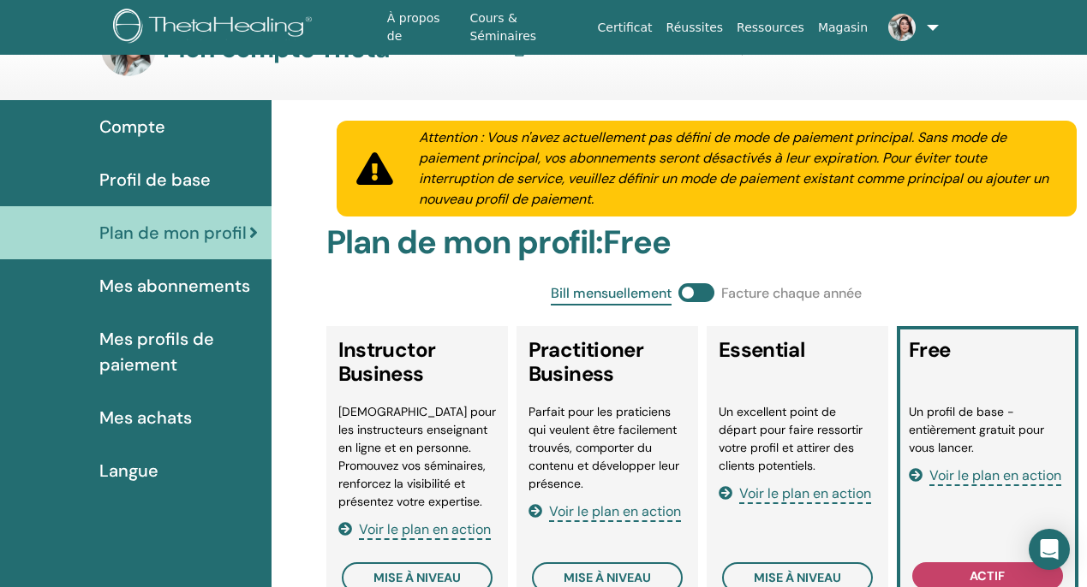
scroll to position [0, 0]
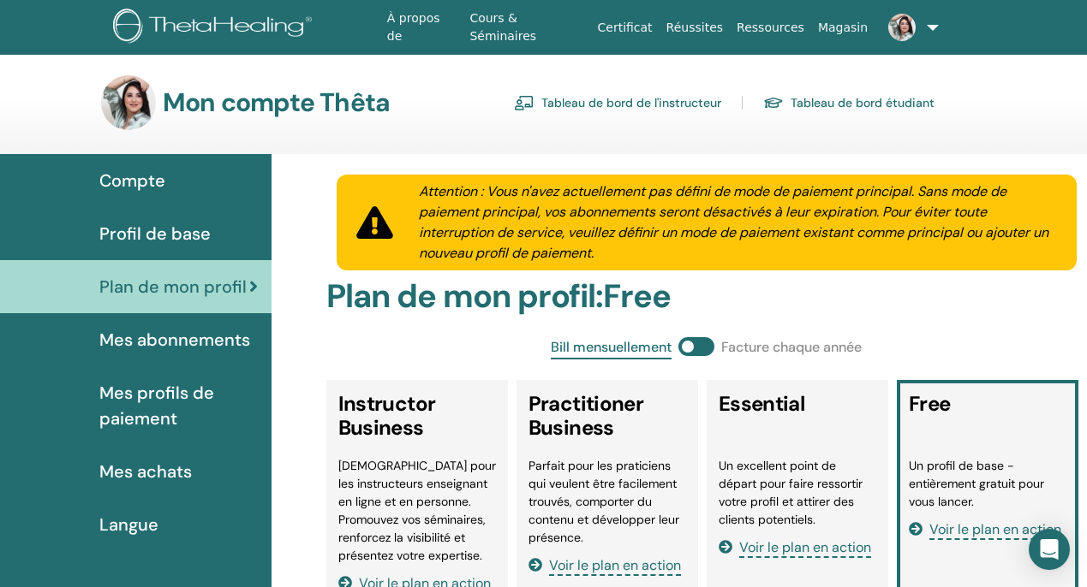
click at [199, 324] on link "Mes abonnements" at bounding box center [135, 339] width 271 height 53
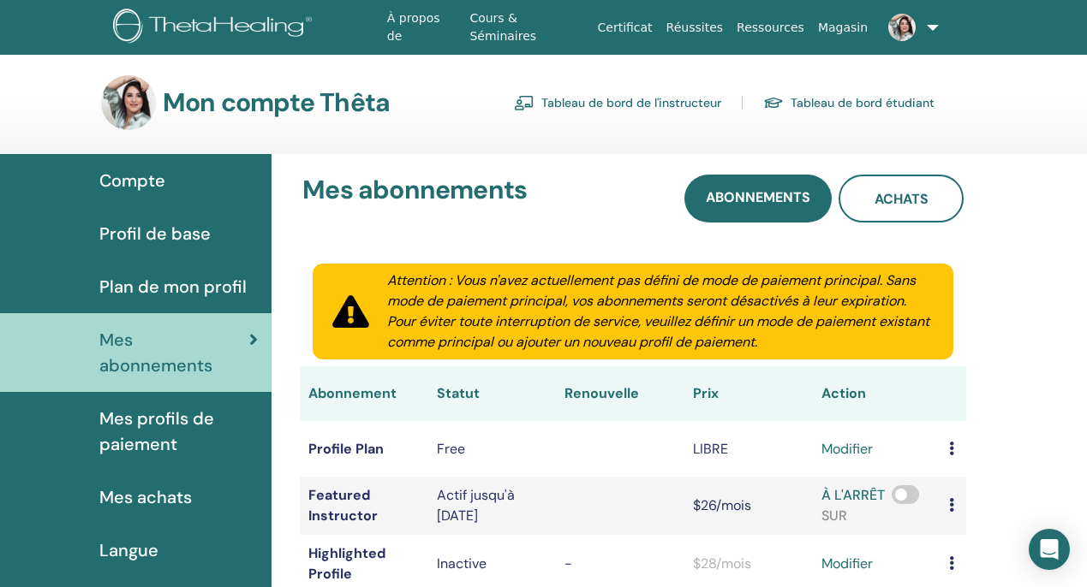
click at [179, 410] on span "Mes profils de paiement" at bounding box center [178, 431] width 158 height 51
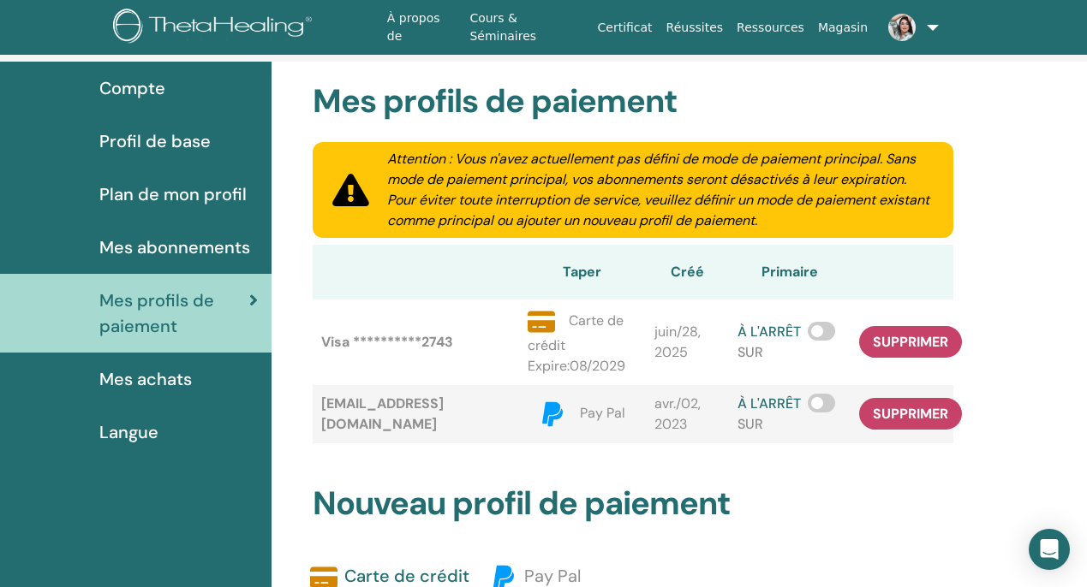
scroll to position [95, 0]
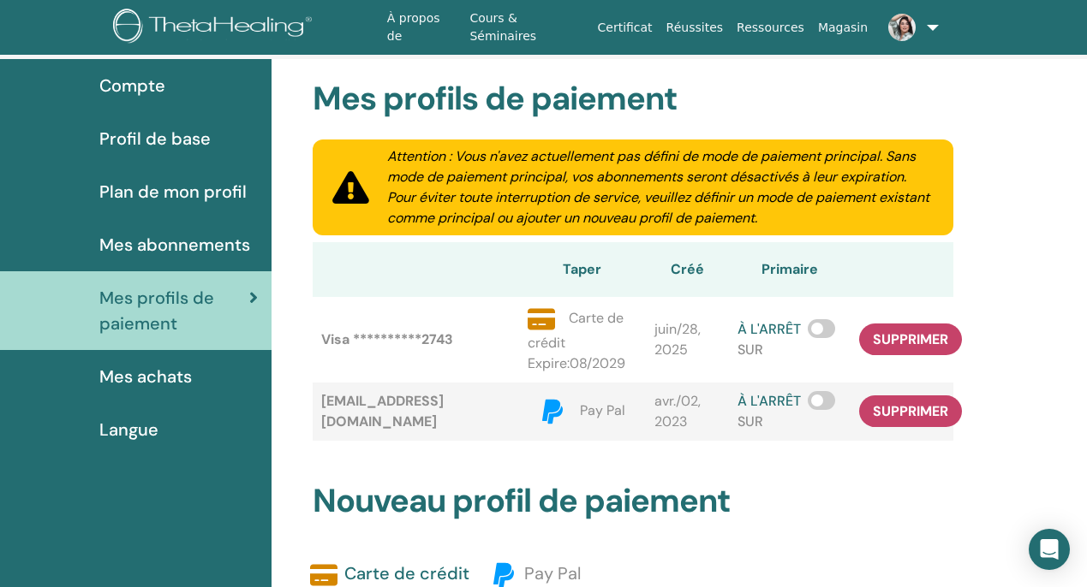
click at [184, 372] on span "Mes achats" at bounding box center [145, 377] width 92 height 26
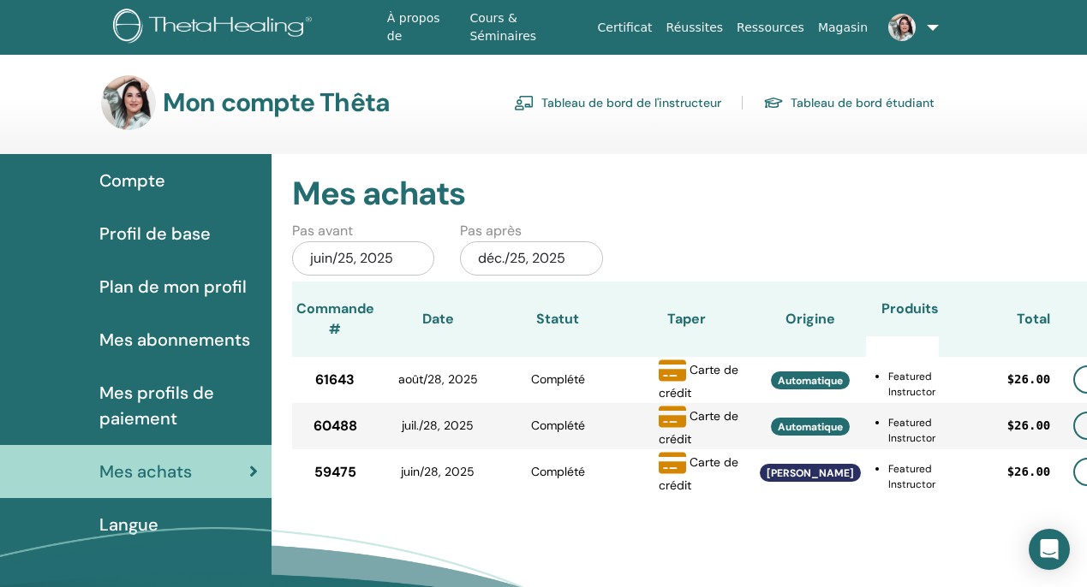
click at [170, 514] on div "Langue" at bounding box center [136, 525] width 244 height 26
